Goal: Task Accomplishment & Management: Manage account settings

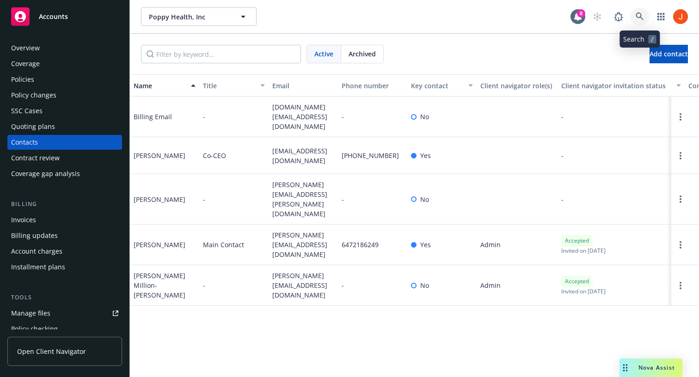
click at [644, 11] on link at bounding box center [640, 16] width 18 height 18
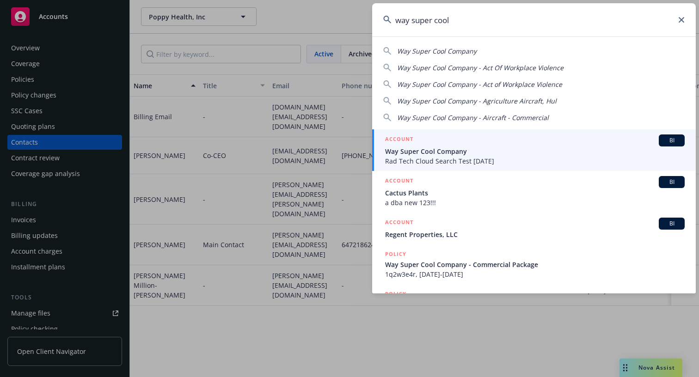
type input "way super cool"
click at [474, 150] on span "Way Super Cool Company" at bounding box center [535, 152] width 300 height 10
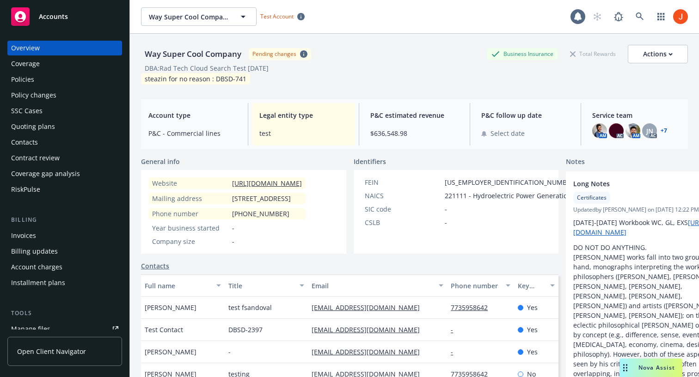
click at [40, 140] on div "Contacts" at bounding box center [64, 142] width 107 height 15
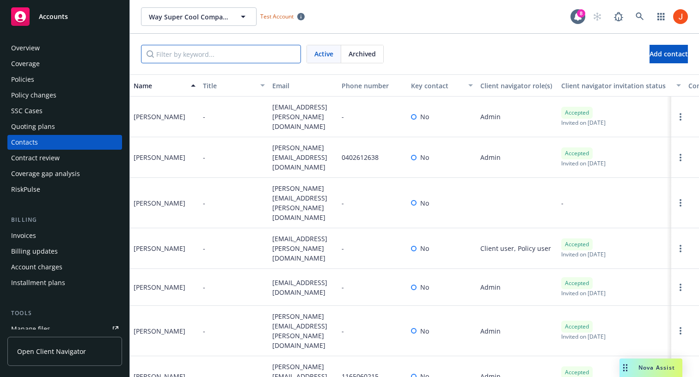
click at [226, 54] on input "Filter by keyword..." at bounding box center [221, 54] width 160 height 18
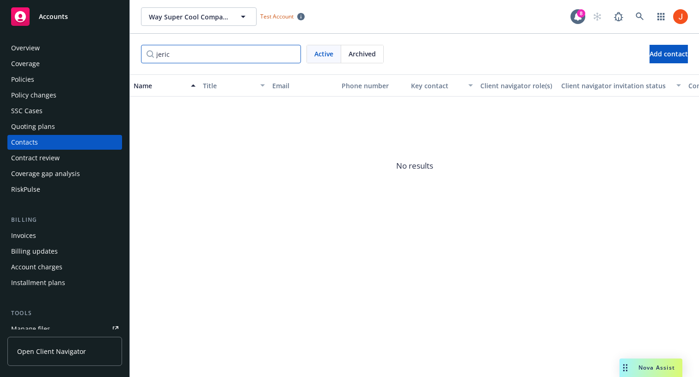
type input "jerico"
type input "r"
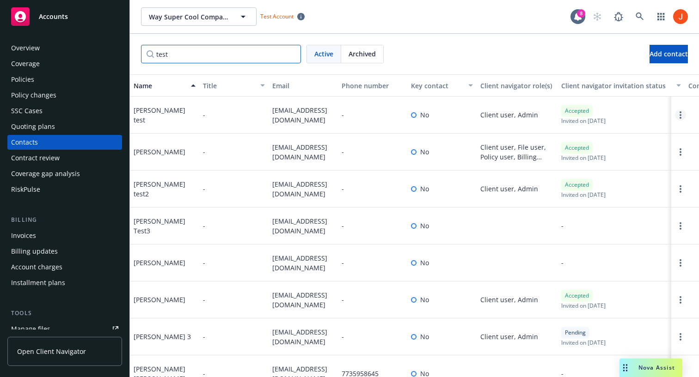
type input "test"
click at [682, 116] on link "Open options" at bounding box center [680, 115] width 11 height 11
click at [516, 59] on div "test Active Archived Add contact" at bounding box center [414, 54] width 547 height 18
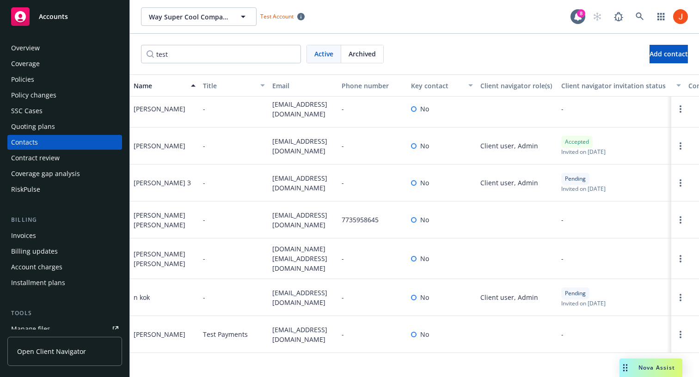
scroll to position [182, 0]
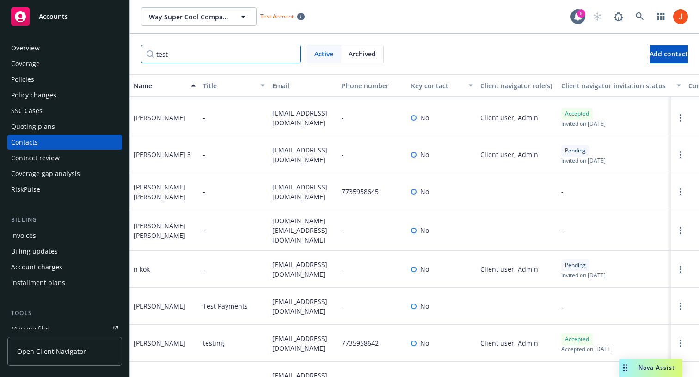
click at [250, 58] on input "test" at bounding box center [221, 54] width 160 height 18
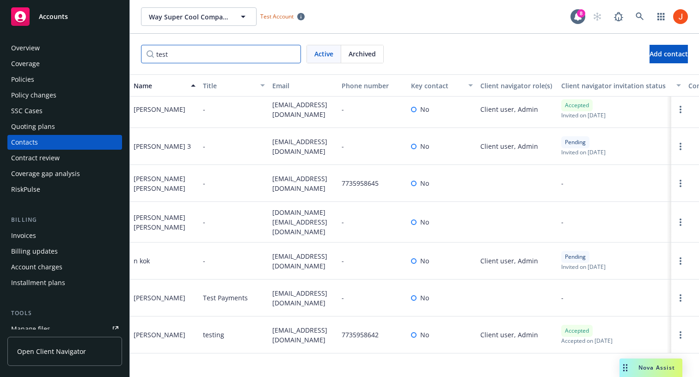
scroll to position [0, 0]
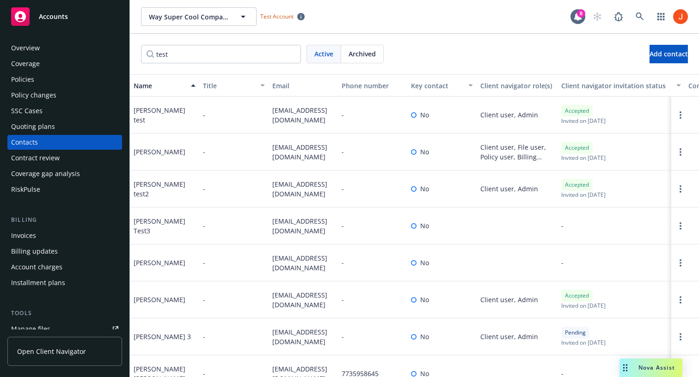
click at [355, 59] on div "Archived" at bounding box center [362, 54] width 42 height 18
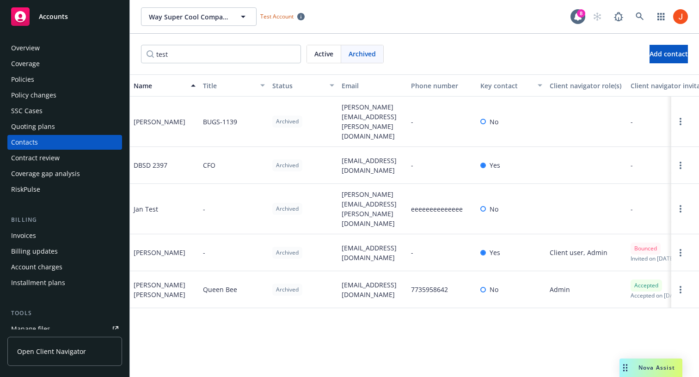
click at [329, 55] on span "Active" at bounding box center [323, 54] width 19 height 10
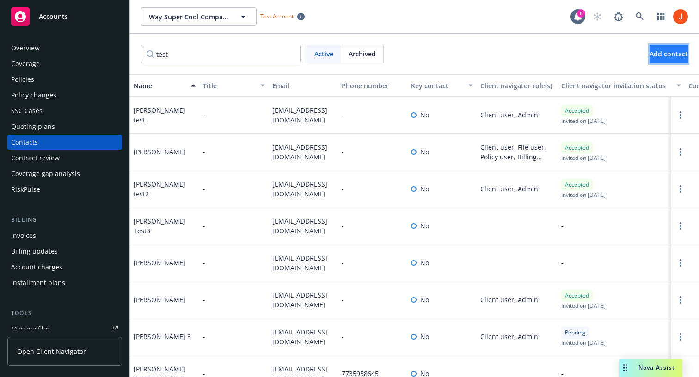
click at [663, 55] on span "Add contact" at bounding box center [669, 53] width 38 height 9
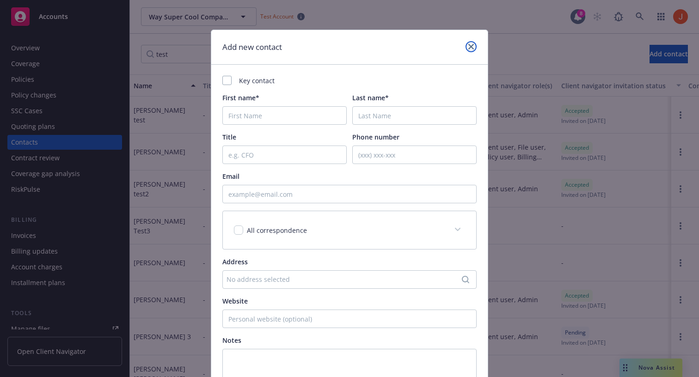
click at [467, 46] on link "close" at bounding box center [471, 46] width 11 height 11
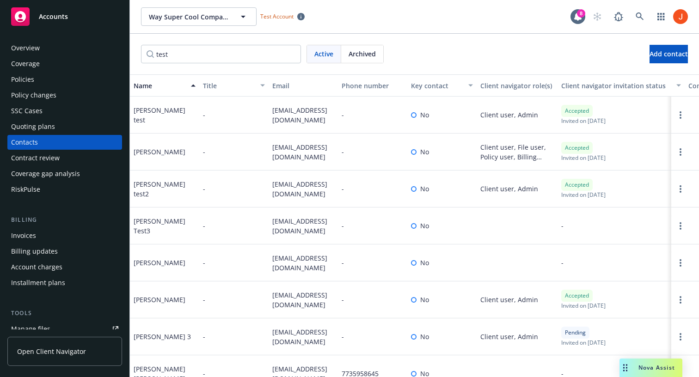
click at [83, 100] on div "Policy changes" at bounding box center [64, 95] width 107 height 15
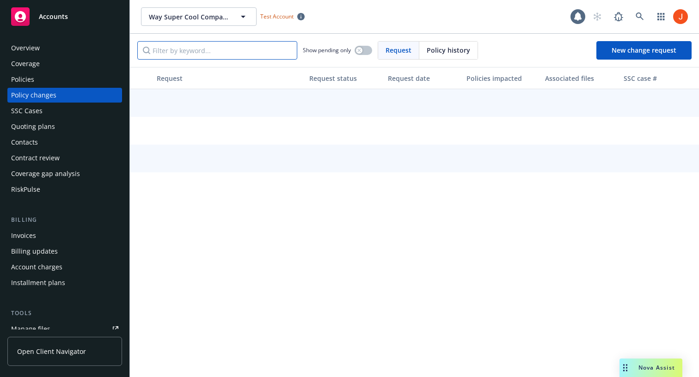
click at [193, 55] on input "Filter by keyword..." at bounding box center [217, 50] width 160 height 18
click at [57, 142] on div "Contacts" at bounding box center [64, 142] width 107 height 15
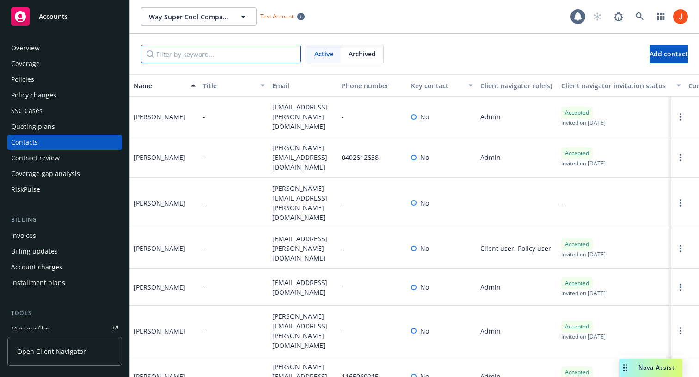
click at [202, 52] on input "Filter by keyword..." at bounding box center [221, 54] width 160 height 18
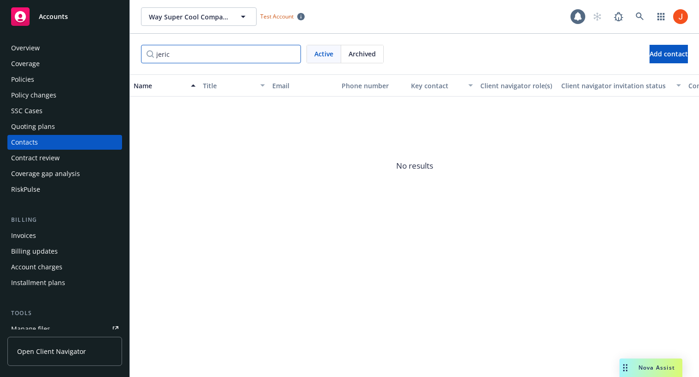
type input "jerico"
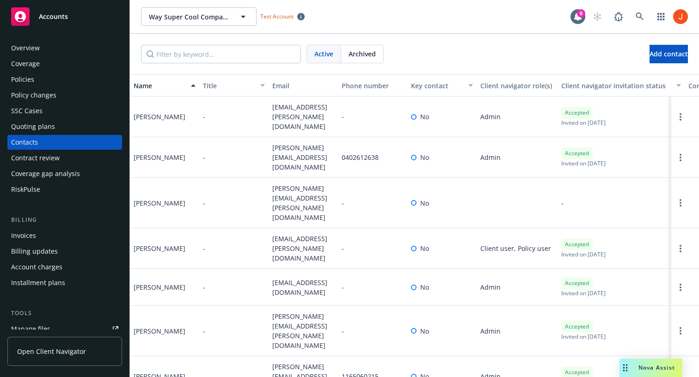
click at [375, 49] on span "Archived" at bounding box center [362, 54] width 27 height 10
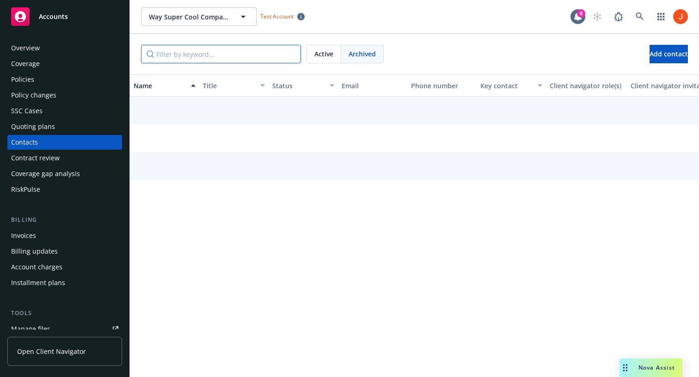
click at [225, 56] on input "Filter by keyword..." at bounding box center [221, 54] width 160 height 18
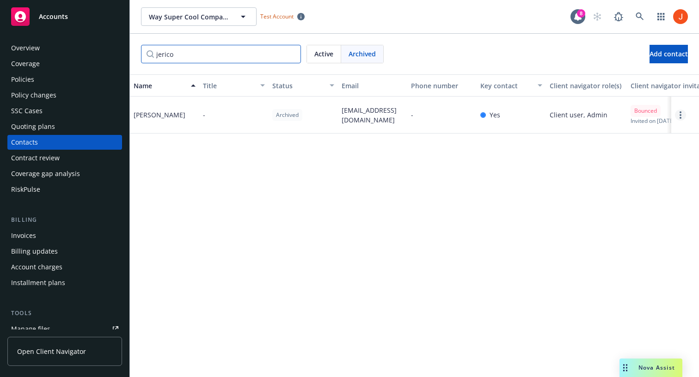
type input "jerico"
click at [682, 111] on link "Open options" at bounding box center [680, 115] width 11 height 11
click at [567, 157] on div "Name Title Status Email Phone number Key contact Client navigator role(s) Clien…" at bounding box center [414, 225] width 569 height 303
click at [650, 55] on span "Add contact" at bounding box center [669, 53] width 38 height 9
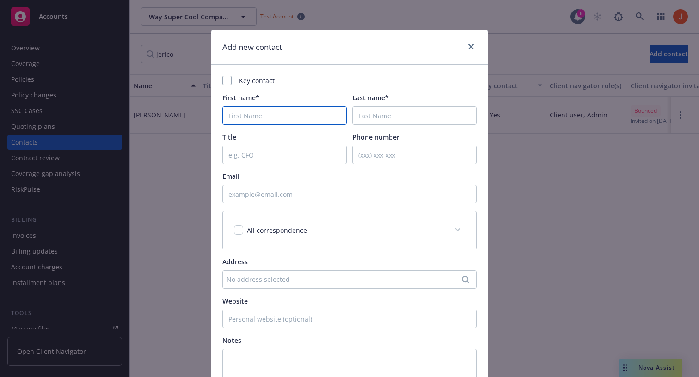
click at [321, 109] on input "First name*" at bounding box center [284, 115] width 124 height 18
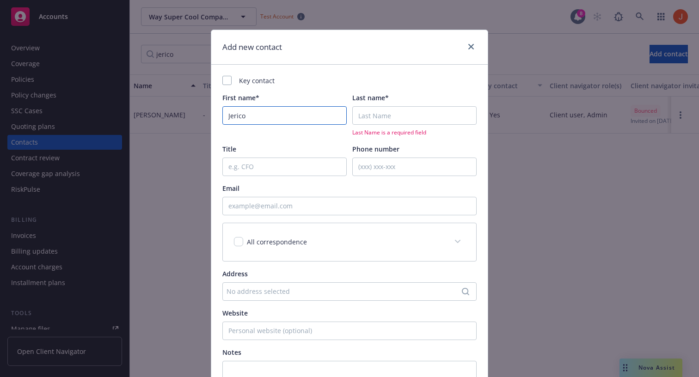
type input "Jerico"
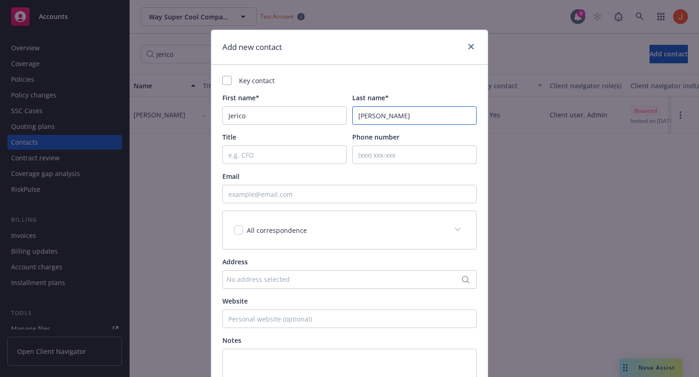
type input "[PERSON_NAME]"
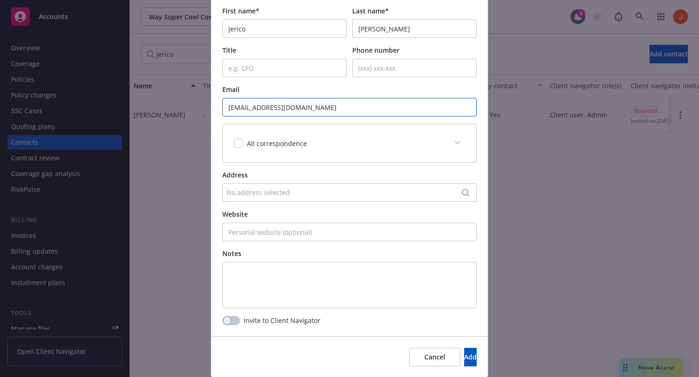
scroll to position [117, 0]
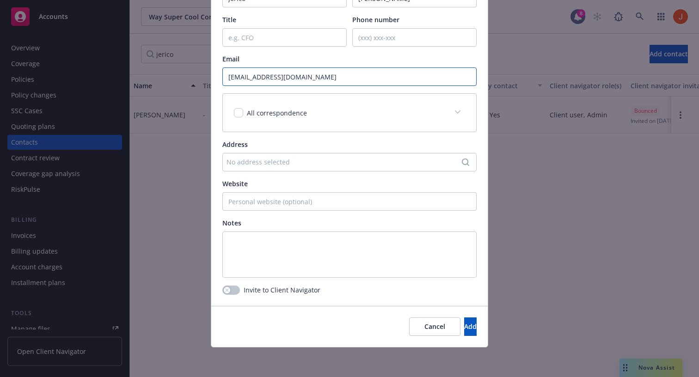
type input "[EMAIL_ADDRESS][DOMAIN_NAME]"
click at [421, 300] on div "Key contact First name* [PERSON_NAME] Last name* [PERSON_NAME] Title Phone numb…" at bounding box center [349, 126] width 276 height 359
click at [464, 323] on span "Add" at bounding box center [470, 326] width 12 height 9
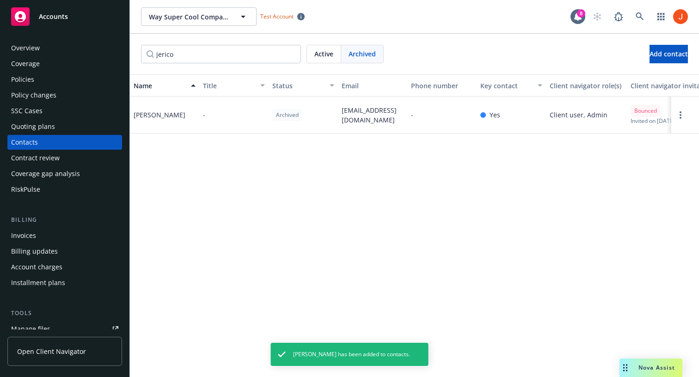
click at [328, 58] on span "Active" at bounding box center [323, 54] width 19 height 10
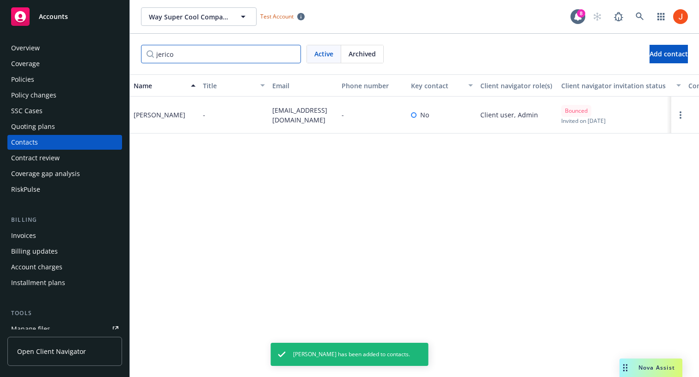
click at [218, 56] on input "jerico" at bounding box center [221, 54] width 160 height 18
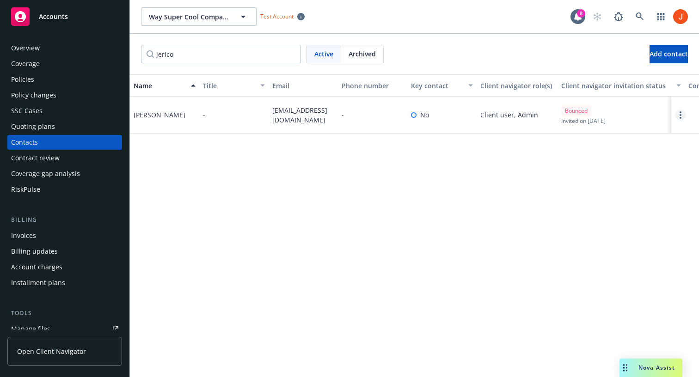
click at [683, 115] on link "Open options" at bounding box center [680, 115] width 11 height 11
click at [646, 63] on link "Edit contact" at bounding box center [638, 63] width 72 height 18
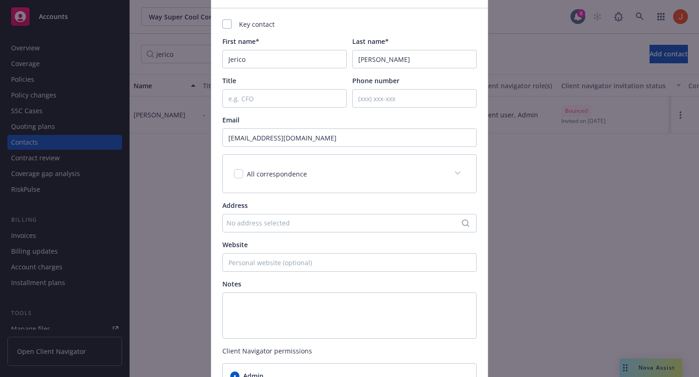
scroll to position [190, 0]
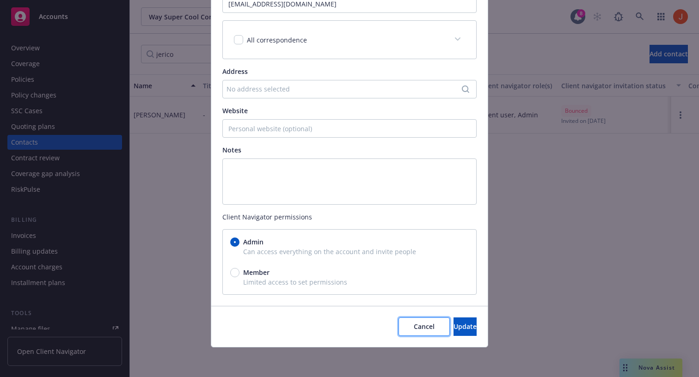
click at [414, 324] on span "Cancel" at bounding box center [424, 326] width 21 height 9
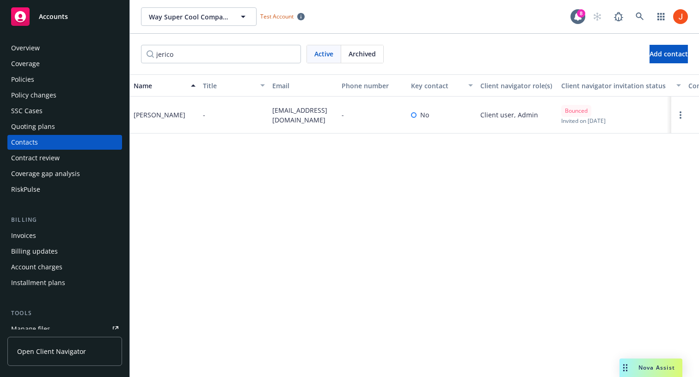
click at [591, 115] on div "Bounced" at bounding box center [576, 111] width 30 height 12
click at [584, 114] on span "Bounced" at bounding box center [576, 111] width 23 height 8
click at [680, 112] on circle "Open options" at bounding box center [681, 112] width 2 height 2
click at [641, 62] on link "Edit contact" at bounding box center [638, 63] width 72 height 18
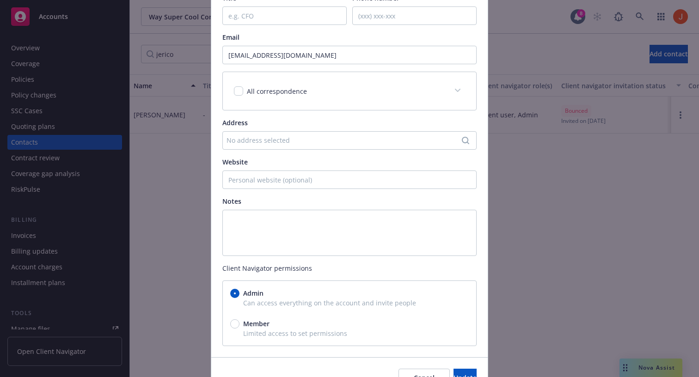
scroll to position [98, 0]
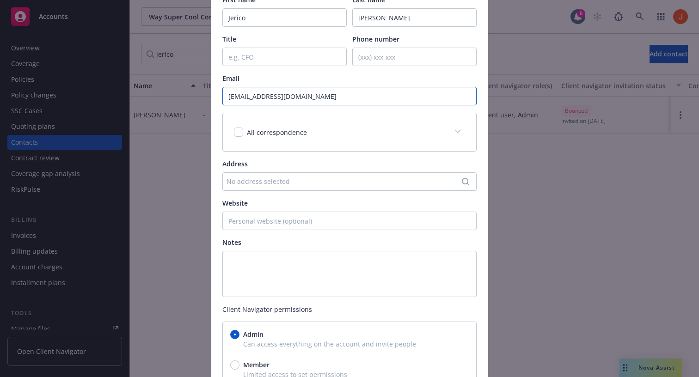
click at [322, 93] on input "[EMAIL_ADDRESS][DOMAIN_NAME]" at bounding box center [349, 96] width 254 height 18
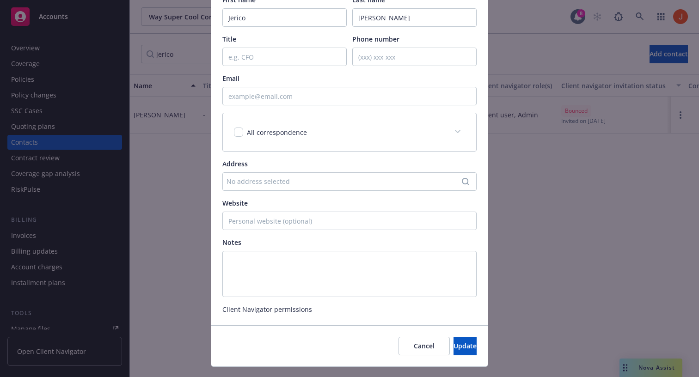
click at [439, 335] on div "Cancel Update" at bounding box center [349, 345] width 276 height 41
click at [454, 340] on button "Update" at bounding box center [465, 346] width 23 height 18
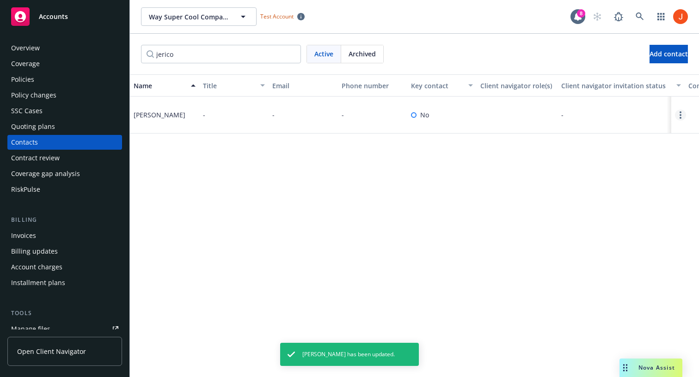
click at [681, 114] on icon "Open options" at bounding box center [681, 114] width 2 height 7
